Goal: Information Seeking & Learning: Learn about a topic

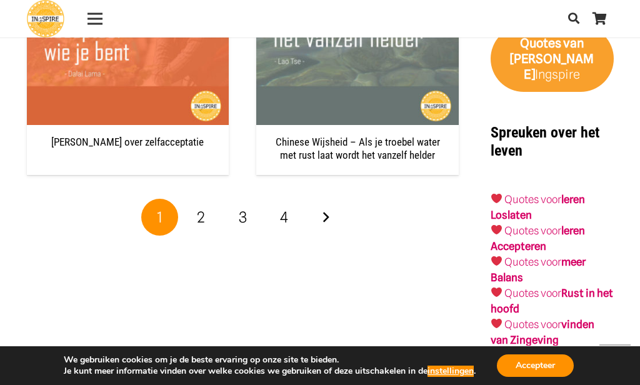
scroll to position [2155, 0]
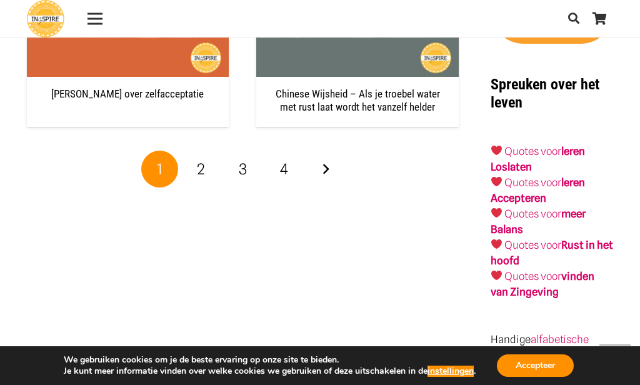
click at [207, 151] on link "2" at bounding box center [202, 170] width 38 height 38
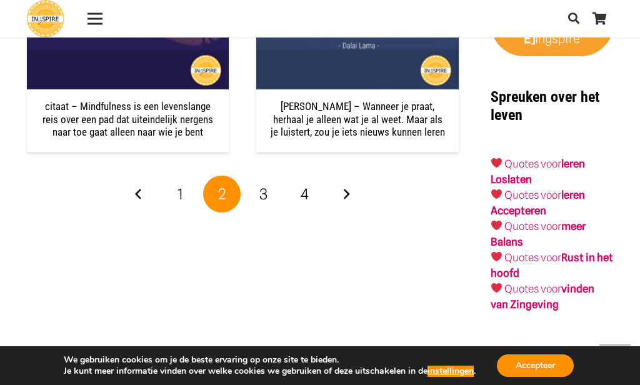
scroll to position [2192, 0]
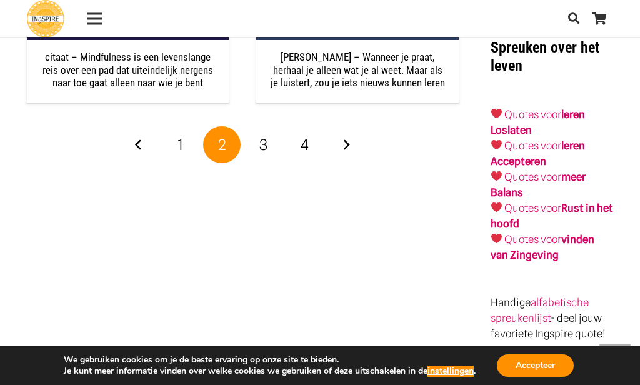
click at [263, 136] on span "3" at bounding box center [263, 145] width 8 height 18
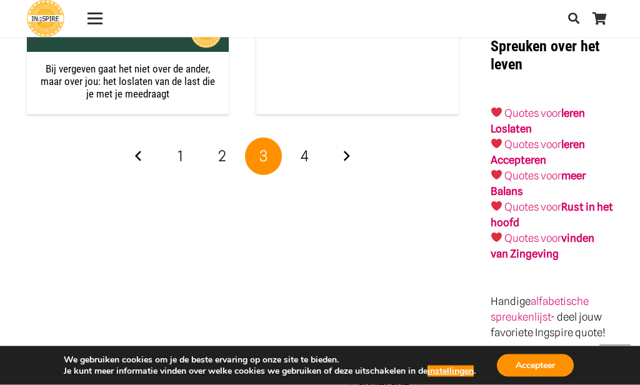
scroll to position [2193, 0]
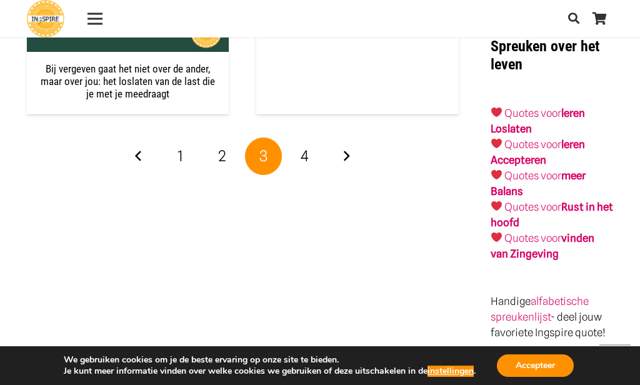
click at [304, 147] on span "4" at bounding box center [305, 156] width 8 height 18
click at [307, 147] on span "4" at bounding box center [305, 156] width 8 height 18
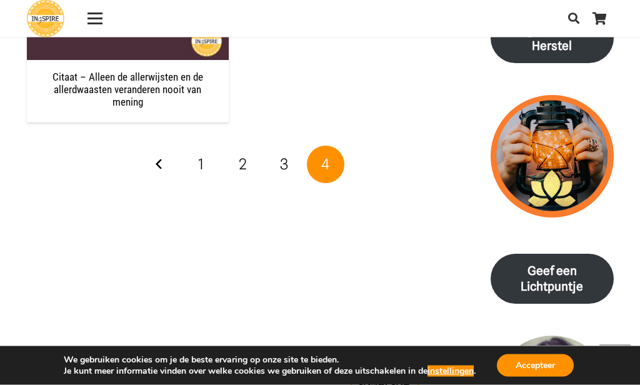
scroll to position [1641, 0]
